Goal: Find contact information: Find contact information

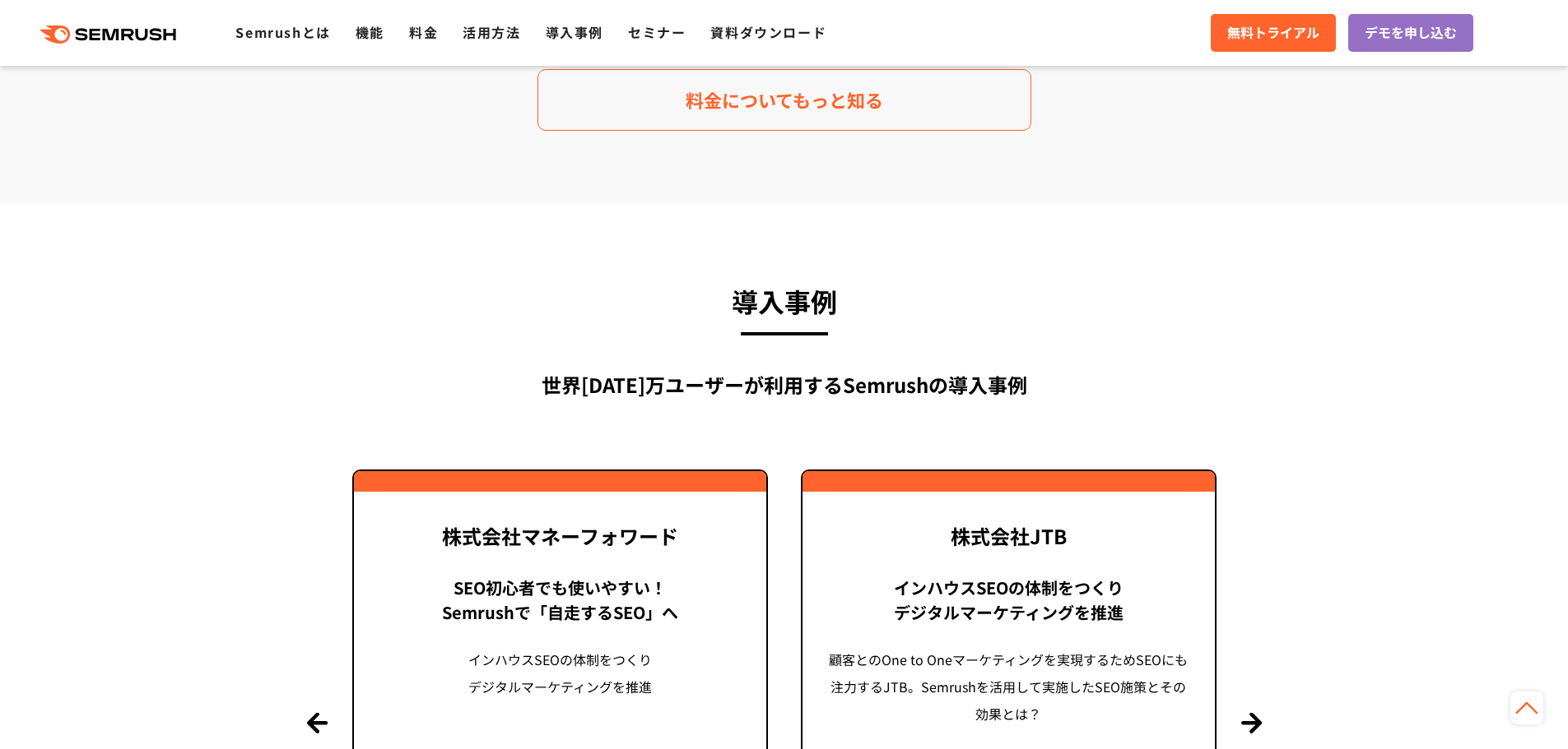
drag, startPoint x: 179, startPoint y: 241, endPoint x: 349, endPoint y: 389, distance: 225.4
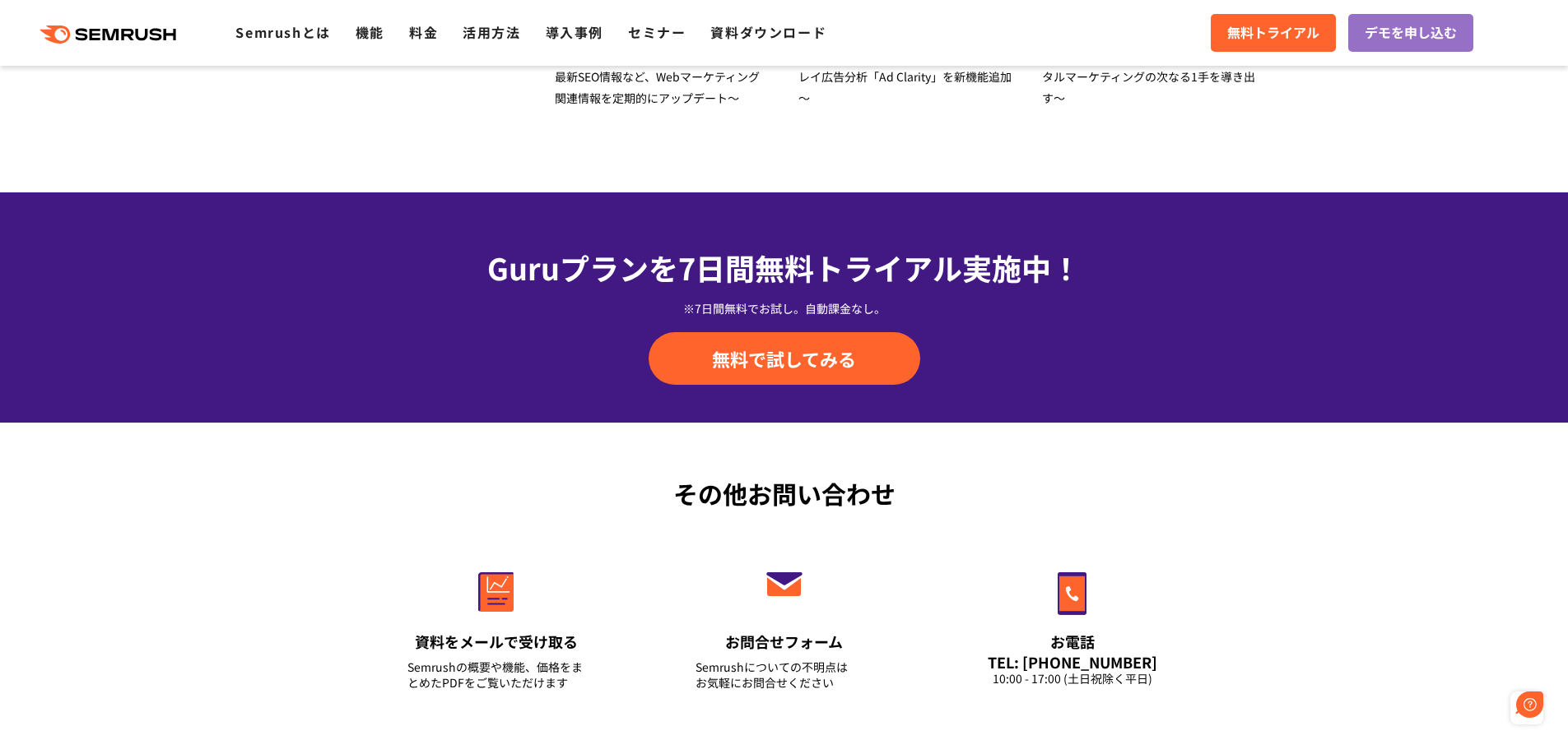
scroll to position [5756, 0]
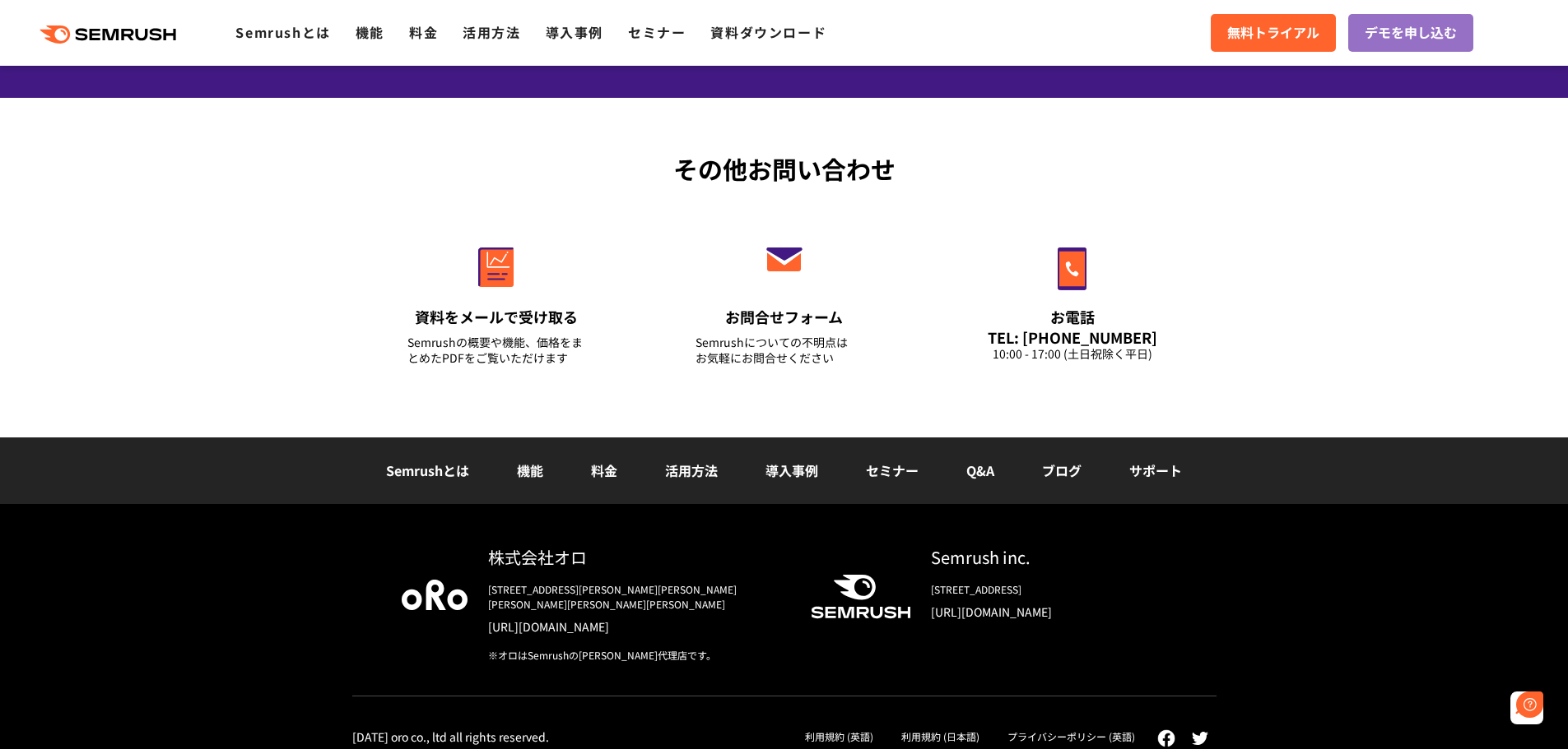
drag, startPoint x: 244, startPoint y: 412, endPoint x: 247, endPoint y: 479, distance: 67.1
drag, startPoint x: 177, startPoint y: 363, endPoint x: 177, endPoint y: 402, distance: 39.0
click at [177, 401] on div "その他お問い合わせ 資料をメールで受け取る Semrushの概要や機能、価格をまとめたPDFをご覧いただけます お問合せフォーム Semrushについての不明…" at bounding box center [784, 268] width 1568 height 340
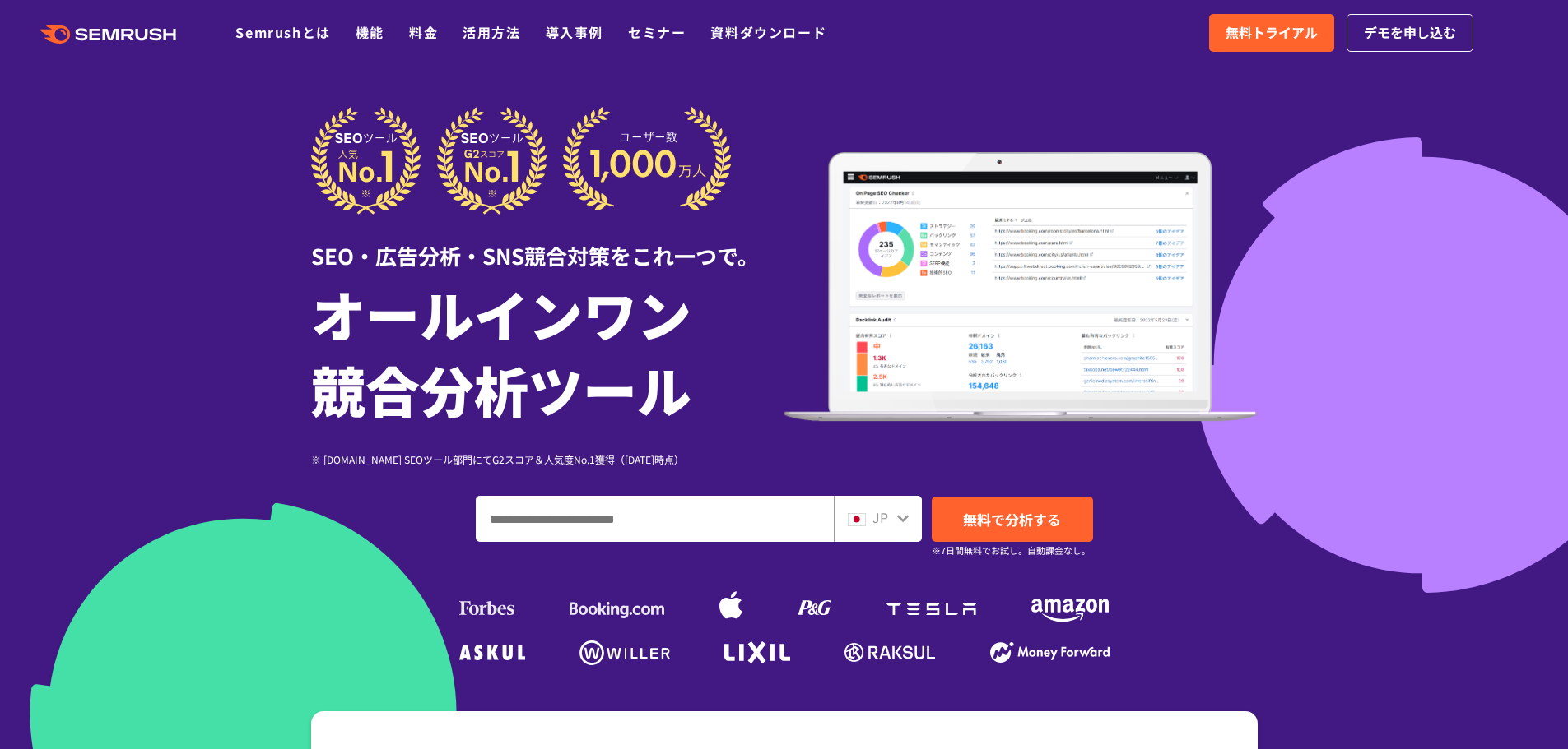
click at [874, 503] on div "JP" at bounding box center [878, 518] width 88 height 46
click at [875, 505] on div "JP" at bounding box center [878, 518] width 88 height 46
click at [891, 521] on div "JP" at bounding box center [874, 518] width 52 height 22
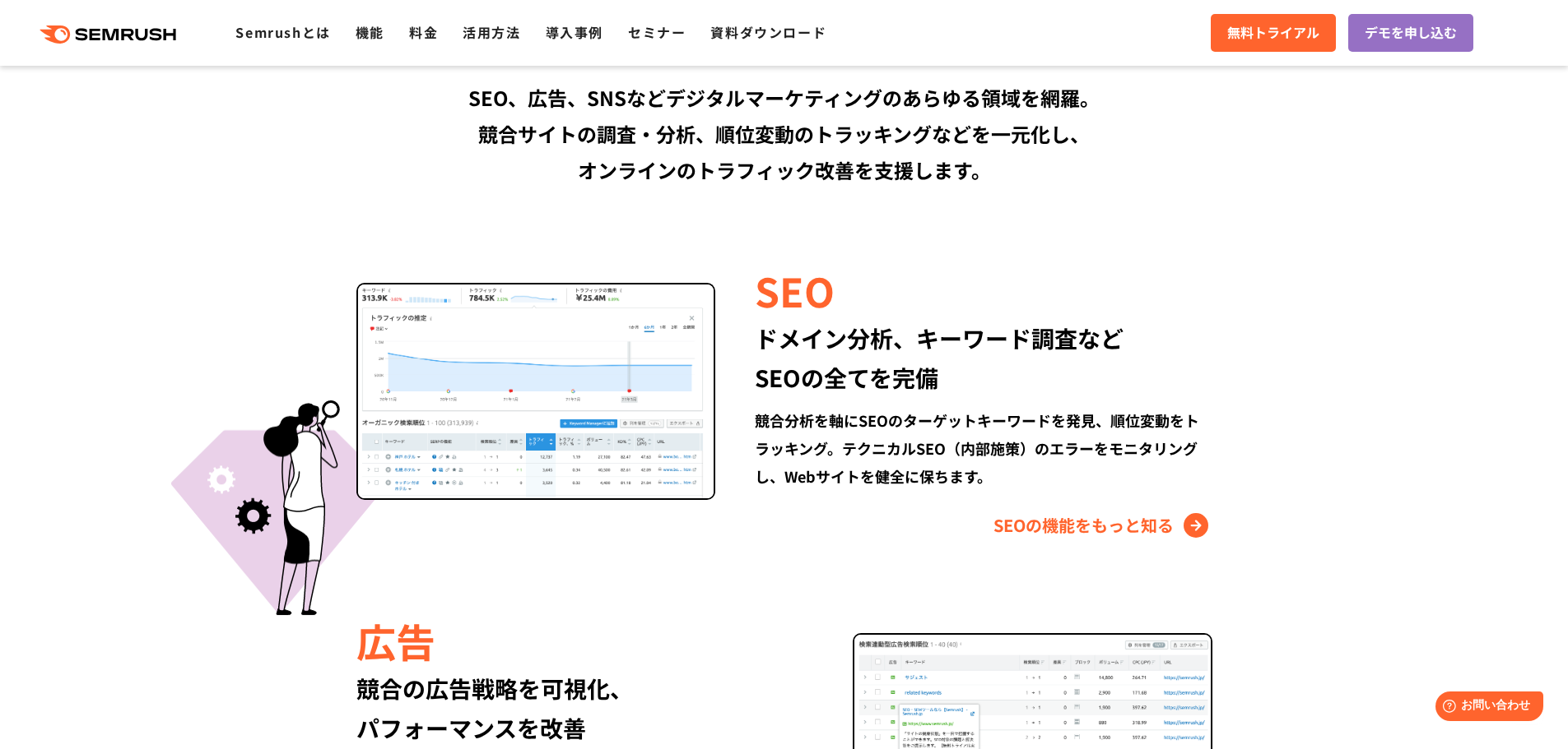
scroll to position [5756, 0]
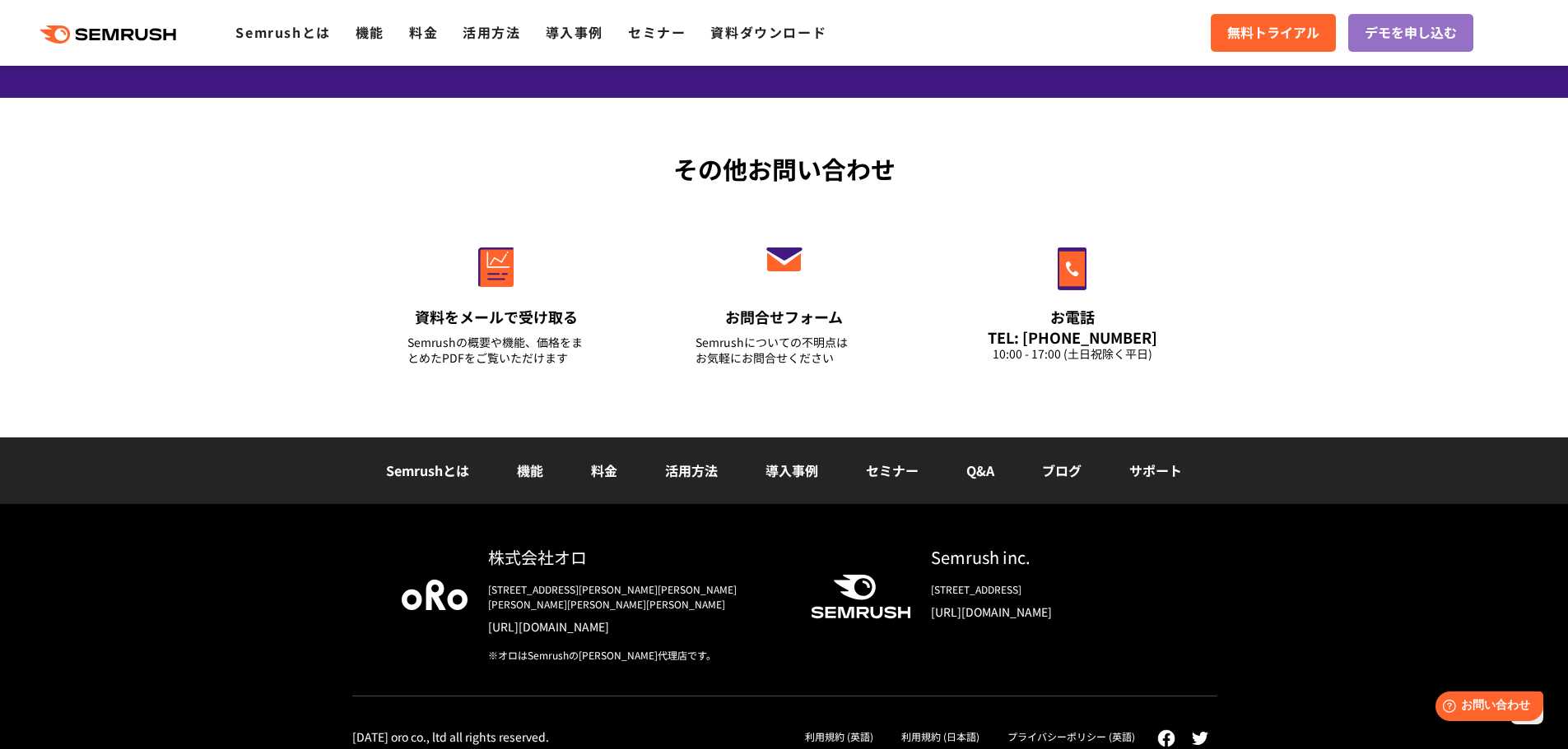
drag, startPoint x: 1411, startPoint y: 269, endPoint x: 992, endPoint y: 581, distance: 522.4
drag, startPoint x: 1166, startPoint y: 642, endPoint x: 1180, endPoint y: 620, distance: 26.1
click at [1180, 620] on div "株式会社オロ 〒153-0063　東京都目黒区目黒3-9-1 目黒須田ビル https://www.oro.com/ja/ ※オロはSemrushの日本総代理…" at bounding box center [784, 621] width 864 height 151
click at [1002, 608] on link "[URL][DOMAIN_NAME]" at bounding box center [1049, 612] width 236 height 17
